Goal: Task Accomplishment & Management: Use online tool/utility

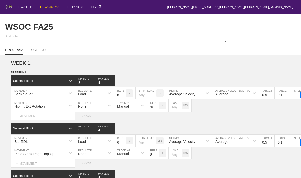
click at [46, 8] on div "PROGRAMS" at bounding box center [50, 7] width 20 height 14
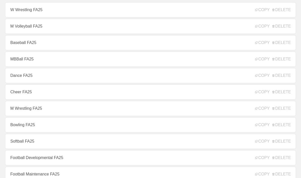
scroll to position [44, 0]
click at [17, 163] on link "Football Developmental FA25" at bounding box center [150, 157] width 291 height 15
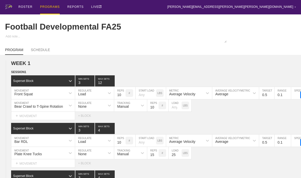
type textarea "x"
type input "Football Developmental FA25"
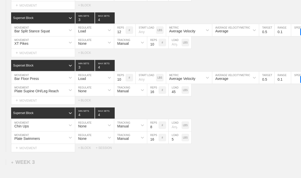
scroll to position [788, 0]
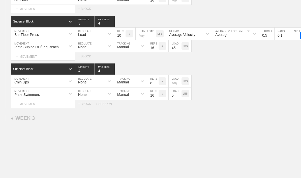
click at [105, 105] on div "+ SESSION" at bounding box center [106, 104] width 20 height 4
click at [17, 123] on span "+" at bounding box center [16, 120] width 2 height 4
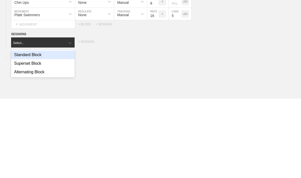
click at [23, 139] on div "Superset Block" at bounding box center [43, 143] width 64 height 9
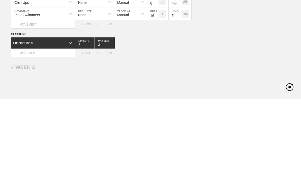
scroll to position [807, 0]
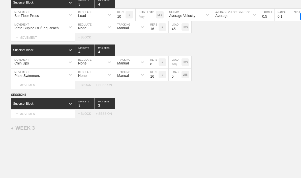
click at [103, 115] on div "+ SESSION" at bounding box center [106, 114] width 20 height 4
click at [0, 0] on circle at bounding box center [0, 0] width 0 height 0
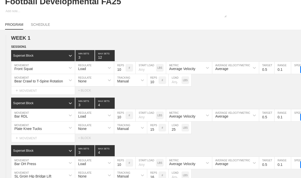
scroll to position [0, 0]
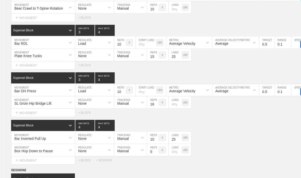
type textarea "x"
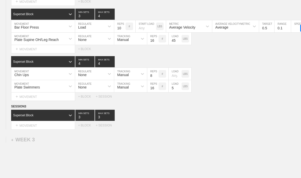
scroll to position [817, 0]
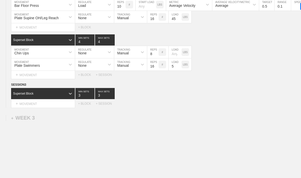
click at [19, 105] on div "+ MOVEMENT" at bounding box center [43, 103] width 64 height 8
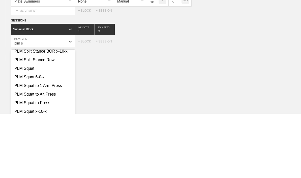
scroll to position [95, 0]
click at [22, 128] on div "PLM Squat" at bounding box center [43, 132] width 64 height 9
type input "plm s"
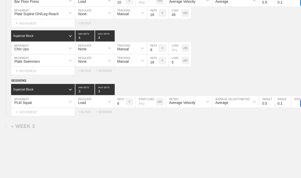
click at [84, 114] on div "+ BLOCK" at bounding box center [87, 112] width 18 height 4
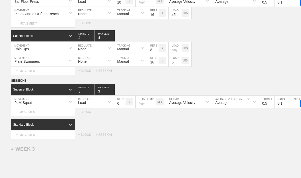
click at [81, 114] on div "+ BLOCK" at bounding box center [87, 112] width 18 height 4
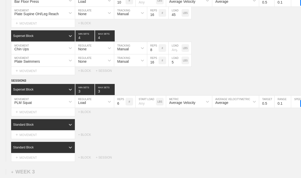
click at [83, 114] on div "+ BLOCK" at bounding box center [87, 112] width 18 height 4
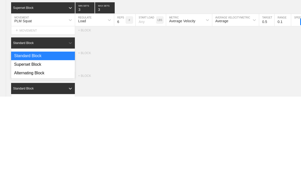
click at [19, 142] on div "Superset Block" at bounding box center [43, 146] width 64 height 9
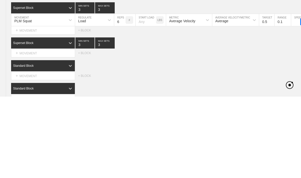
scroll to position [897, 0]
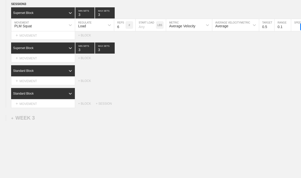
click at [98, 18] on input "3" at bounding box center [105, 12] width 20 height 11
type input "4"
click at [99, 53] on input "3" at bounding box center [105, 47] width 20 height 11
type input "4"
click at [250, 60] on div "Select... MOVEMENT + MOVEMENT + BLOCK" at bounding box center [150, 58] width 301 height 8
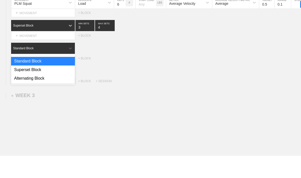
click at [23, 88] on div "Superset Block" at bounding box center [43, 92] width 64 height 9
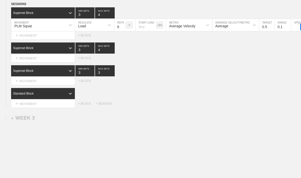
click at [26, 93] on div "Standard Block" at bounding box center [43, 93] width 64 height 11
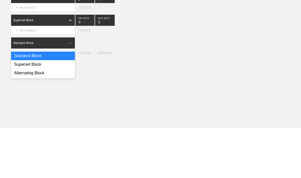
click at [24, 111] on div "Superset Block" at bounding box center [43, 115] width 64 height 9
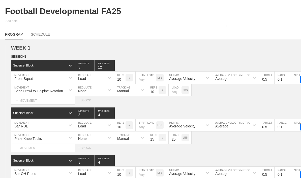
scroll to position [0, 0]
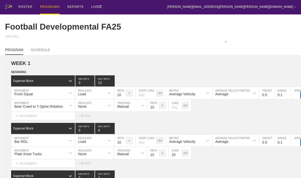
type textarea "x"
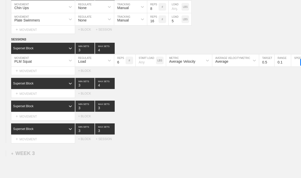
scroll to position [860, 0]
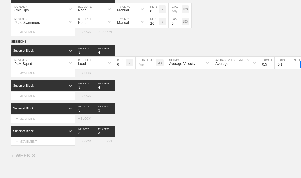
click at [62, 133] on div "Superset Block" at bounding box center [38, 131] width 55 height 5
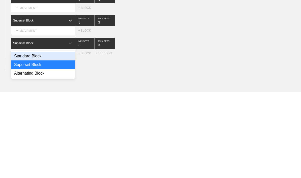
click at [251, 124] on div "option Superset Block, selected. option Standard Block focused, 1 of 3. 3 resul…" at bounding box center [156, 129] width 290 height 11
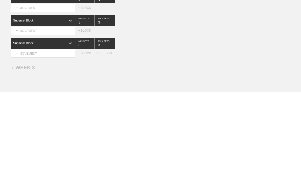
scroll to position [897, 0]
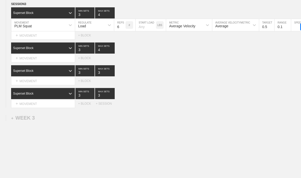
click at [82, 105] on div "+ BLOCK" at bounding box center [87, 104] width 18 height 4
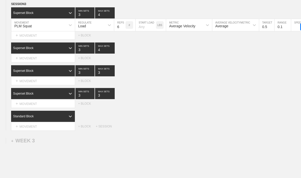
click at [26, 129] on div "+ MOVEMENT" at bounding box center [43, 126] width 64 height 8
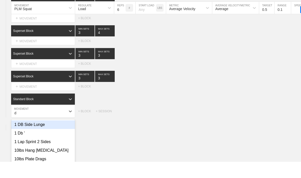
scroll to position [898, 0]
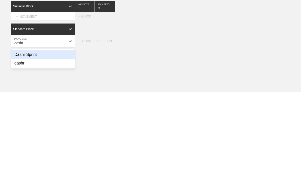
click at [20, 136] on div "Dashr Sprint" at bounding box center [43, 140] width 64 height 9
type input "dashr"
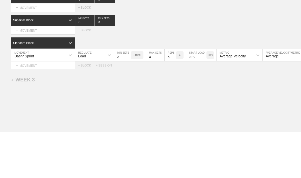
scroll to position [933, 0]
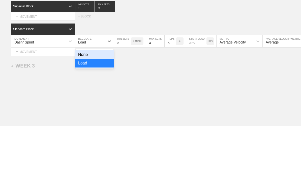
click at [109, 102] on div "None" at bounding box center [94, 106] width 39 height 9
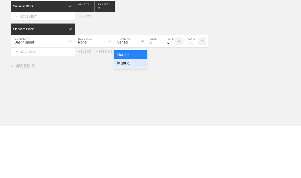
click at [136, 111] on div "Manual" at bounding box center [130, 115] width 33 height 9
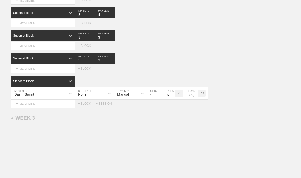
click at [153, 94] on input "3" at bounding box center [155, 93] width 16 height 12
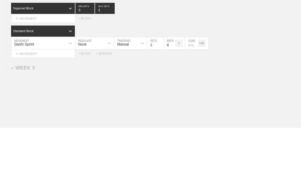
type input "1"
click at [170, 87] on input "6" at bounding box center [169, 93] width 11 height 12
type input "10"
click at [194, 87] on input "number" at bounding box center [191, 93] width 13 height 12
type input "10"
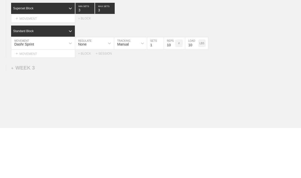
click at [166, 87] on input "10" at bounding box center [169, 93] width 11 height 12
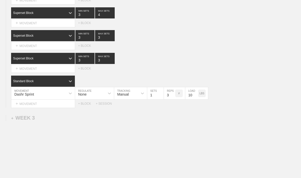
type input "3"
click at [273, 76] on div "SESSION 3 Superset Block 3 MIN SETS 4 MAX SETS DUPLICATE INSERT MOVEMENT AFTER …" at bounding box center [150, 36] width 301 height 141
click at [0, 0] on icon at bounding box center [0, 0] width 0 height 0
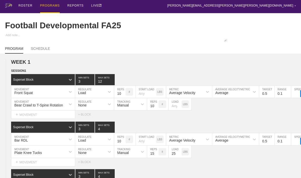
scroll to position [0, 0]
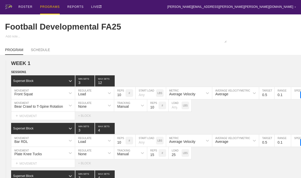
type textarea "x"
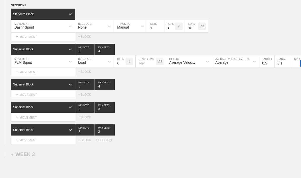
scroll to position [933, 0]
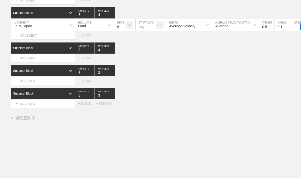
click at [22, 59] on div "+ MOVEMENT" at bounding box center [43, 58] width 64 height 8
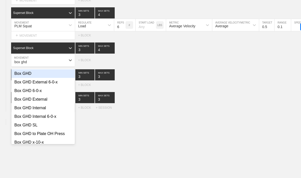
click at [21, 77] on div "Box GHD" at bounding box center [43, 73] width 64 height 9
type input "box ghd"
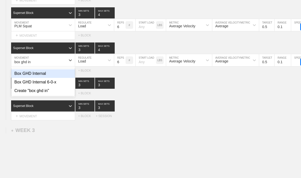
click at [31, 76] on div "Box GHD Internal" at bounding box center [43, 73] width 64 height 9
type input "box ghd in"
click at [26, 85] on div "1DB Step Up Same" at bounding box center [43, 82] width 64 height 9
type input "1db step"
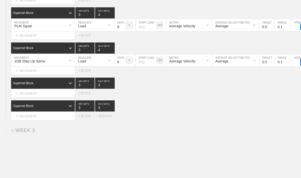
click at [118, 63] on input "6" at bounding box center [119, 60] width 11 height 12
type input "12"
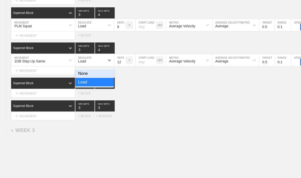
click at [106, 75] on div "None" at bounding box center [94, 73] width 39 height 9
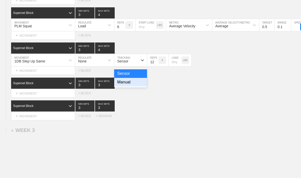
click at [134, 86] on div "Manual" at bounding box center [130, 82] width 33 height 9
click at [35, 93] on div "+ MOVEMENT" at bounding box center [43, 93] width 64 height 8
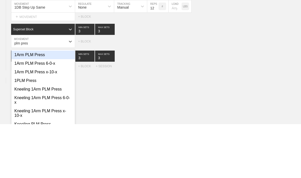
type input "plm press"
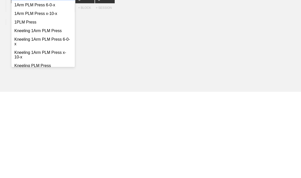
scroll to position [971, 0]
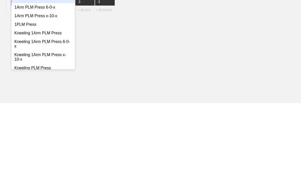
type textarea "x"
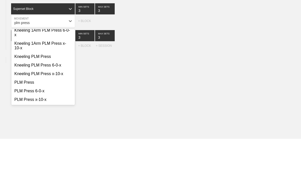
scroll to position [54, 0]
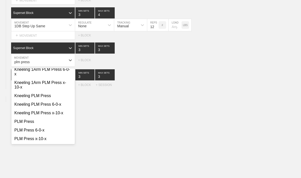
click at [18, 120] on div "PLM Press" at bounding box center [43, 121] width 64 height 9
type input "plm press"
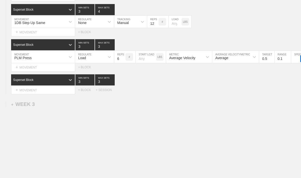
click at [97, 50] on input "3" at bounding box center [105, 44] width 20 height 11
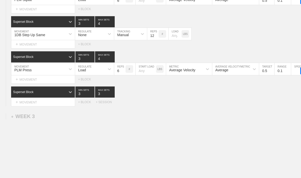
scroll to position [959, 0]
type input "4"
click at [29, 104] on div "+ MOVEMENT" at bounding box center [43, 102] width 64 height 8
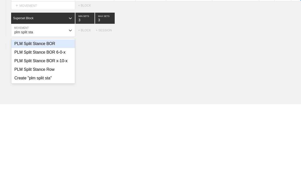
click at [21, 113] on div "PLM Split Stance BOR" at bounding box center [43, 117] width 64 height 9
type input "plm split sta"
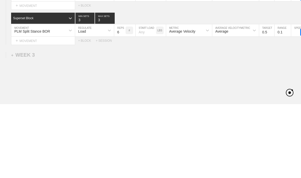
scroll to position [983, 0]
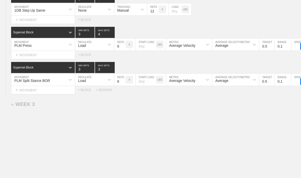
click at [97, 71] on input "3" at bounding box center [105, 67] width 20 height 11
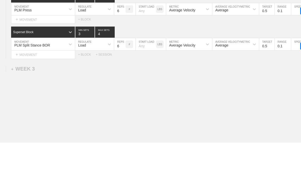
type input "4"
click at [116, 73] on input "6" at bounding box center [119, 79] width 11 height 12
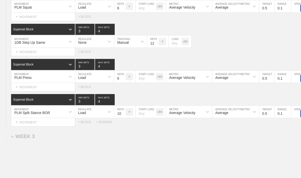
scroll to position [951, 0]
type input "10"
click at [152, 44] on input "12" at bounding box center [152, 41] width 11 height 12
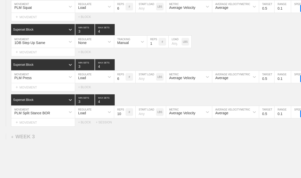
type input "10"
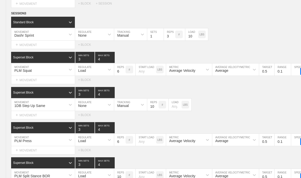
scroll to position [892, 0]
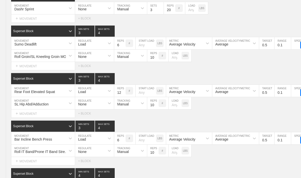
type textarea "x"
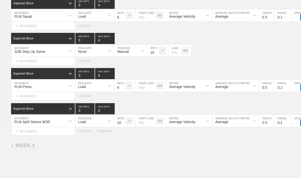
scroll to position [942, 0]
type input "10"
click at [32, 97] on div "+ MOVEMENT" at bounding box center [43, 96] width 64 height 8
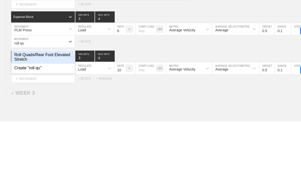
click at [19, 107] on div "Roll Quads/Rear Foot Elevated Stretch" at bounding box center [43, 113] width 64 height 13
type input "roll qu"
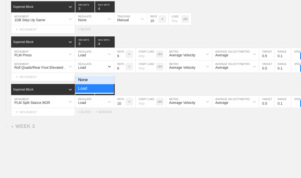
click at [86, 82] on div "None" at bounding box center [94, 79] width 39 height 9
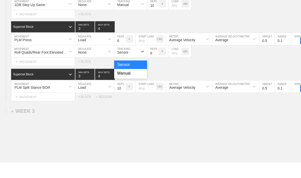
click at [134, 84] on div "Manual" at bounding box center [130, 88] width 33 height 9
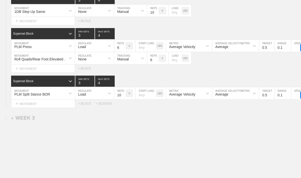
click at [150, 61] on input "6" at bounding box center [152, 58] width 11 height 12
type input "2"
type input "10"
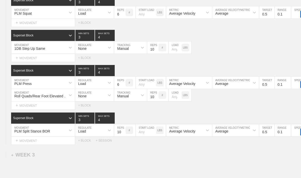
type textarea "x"
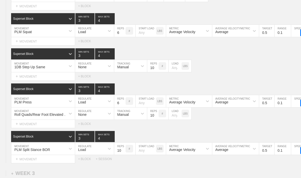
scroll to position [926, 0]
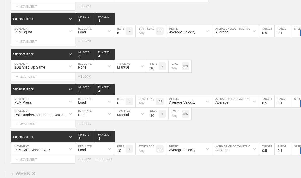
type input "10"
click at [23, 77] on div "+ MOVEMENT" at bounding box center [43, 76] width 64 height 8
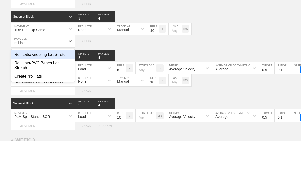
click at [26, 88] on div "Roll Lats/Kneeling Lat Stretch" at bounding box center [43, 92] width 64 height 9
type input "roll lats"
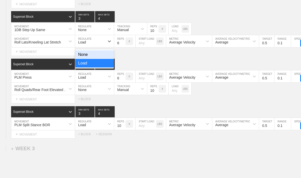
scroll to position [964, 0]
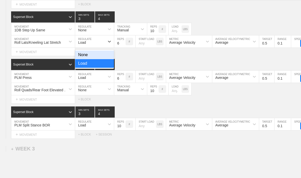
click at [106, 55] on div "None" at bounding box center [94, 54] width 39 height 9
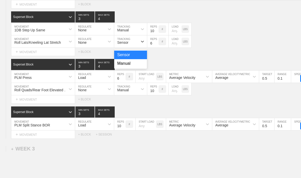
click at [134, 65] on div "Manual" at bounding box center [130, 63] width 33 height 9
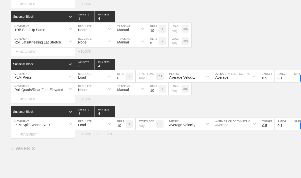
click at [154, 43] on input "6" at bounding box center [152, 41] width 11 height 12
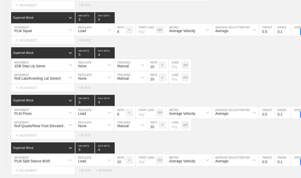
scroll to position [928, 0]
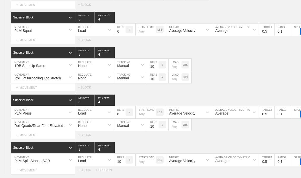
type input "10"
click at [23, 44] on div "+ MOVEMENT" at bounding box center [43, 40] width 64 height 8
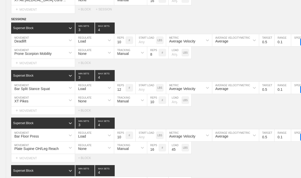
scroll to position [688, 0]
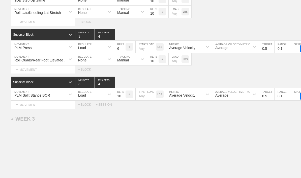
type textarea "x"
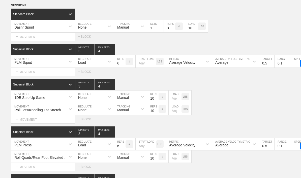
click at [29, 72] on div "+ MOVEMENT" at bounding box center [43, 72] width 64 height 8
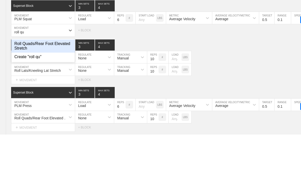
click at [22, 83] on div "Roll Quads/Rear Foot Elevated Stretch" at bounding box center [43, 89] width 64 height 13
type input "roll qu"
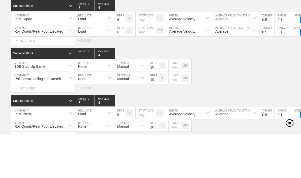
scroll to position [940, 0]
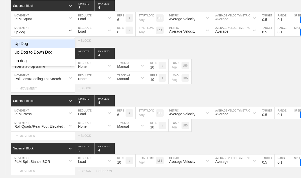
click at [23, 56] on div "Up Dog to Down Dog" at bounding box center [43, 52] width 64 height 9
type input "up dog"
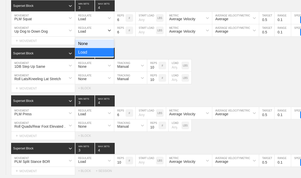
click at [101, 44] on div "None" at bounding box center [94, 43] width 39 height 9
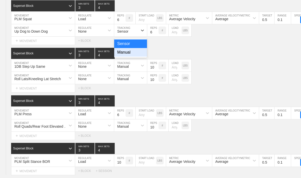
click at [133, 55] on div "Manual" at bounding box center [130, 52] width 33 height 9
click at [153, 33] on input "6" at bounding box center [152, 30] width 11 height 12
type input "8"
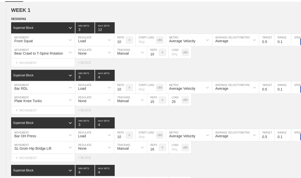
scroll to position [0, 0]
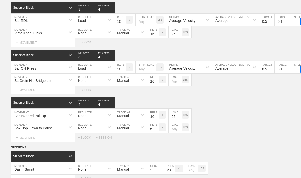
type textarea "x"
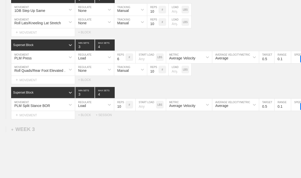
scroll to position [1007, 0]
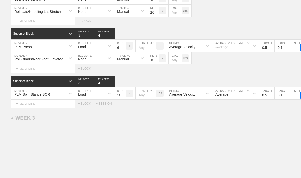
type input "8"
click at [27, 106] on div "+ MOVEMENT" at bounding box center [43, 103] width 64 height 8
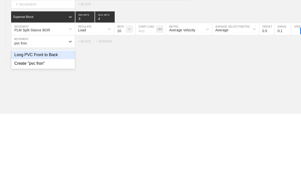
click at [24, 115] on div "Long PVC Front to Back" at bounding box center [43, 119] width 64 height 9
type input "pvc fron"
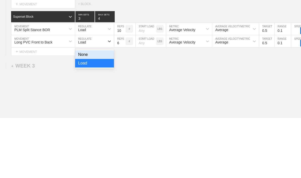
click at [106, 111] on div "None" at bounding box center [94, 115] width 39 height 9
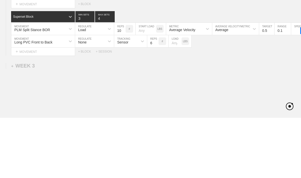
scroll to position [1019, 0]
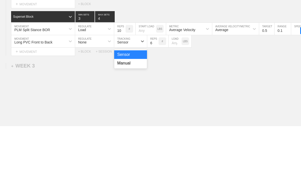
click at [139, 111] on div "Manual" at bounding box center [130, 115] width 33 height 9
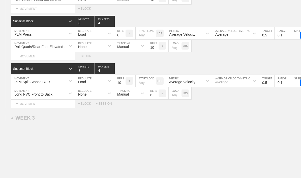
click at [151, 97] on input "6" at bounding box center [152, 93] width 11 height 12
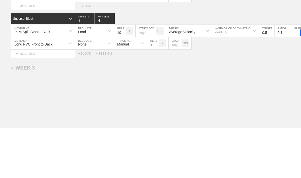
type input "10"
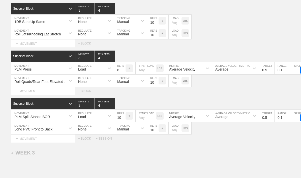
scroll to position [984, 0]
type textarea "x"
